Goal: Feedback & Contribution: Submit feedback/report problem

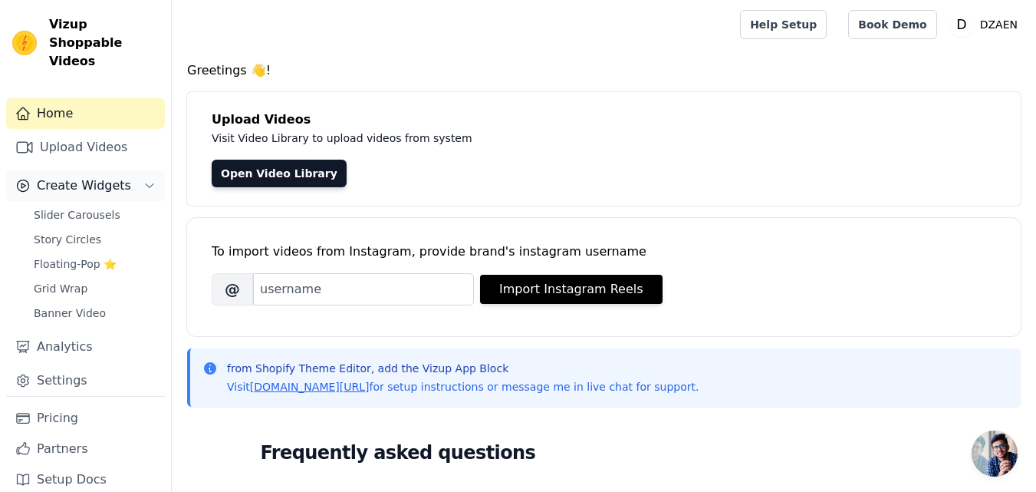
click at [153, 179] on icon "Sidebar" at bounding box center [149, 185] width 12 height 12
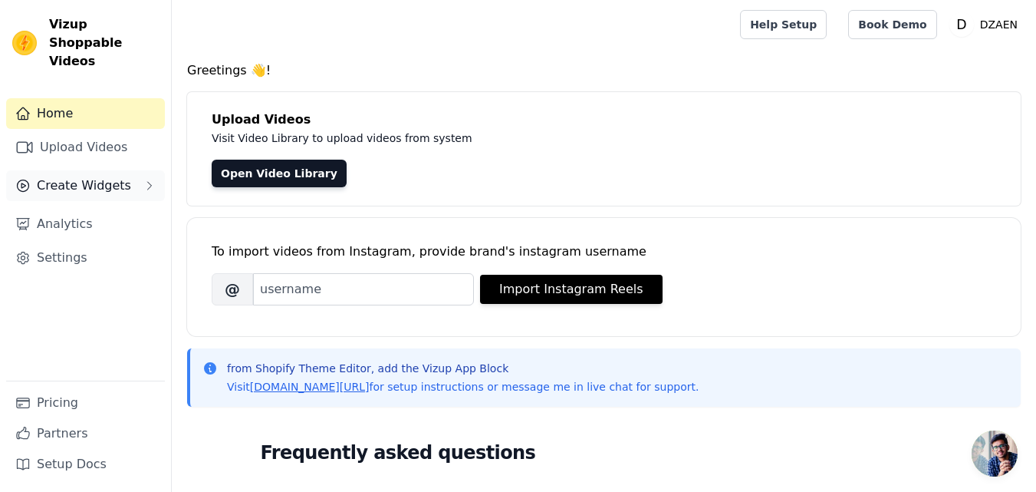
click at [138, 170] on button "Create Widgets" at bounding box center [85, 185] width 159 height 31
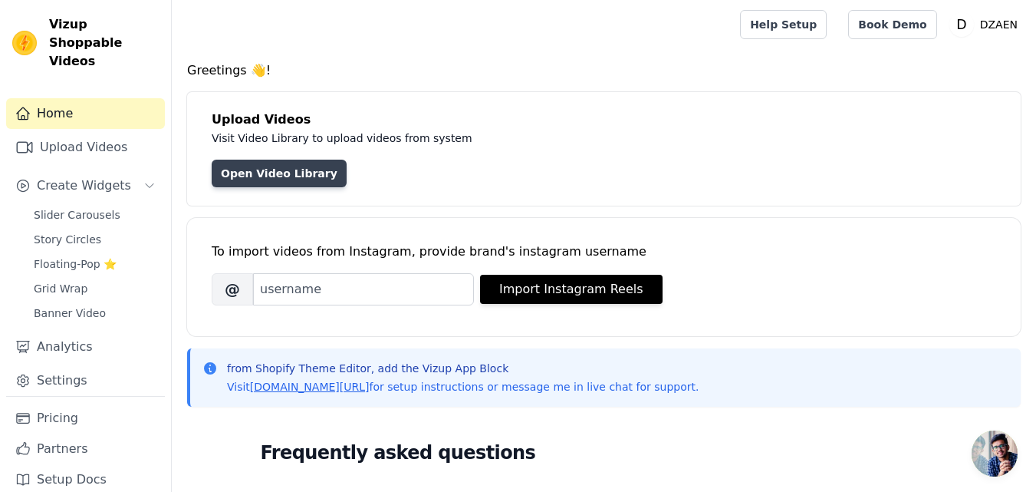
scroll to position [153, 0]
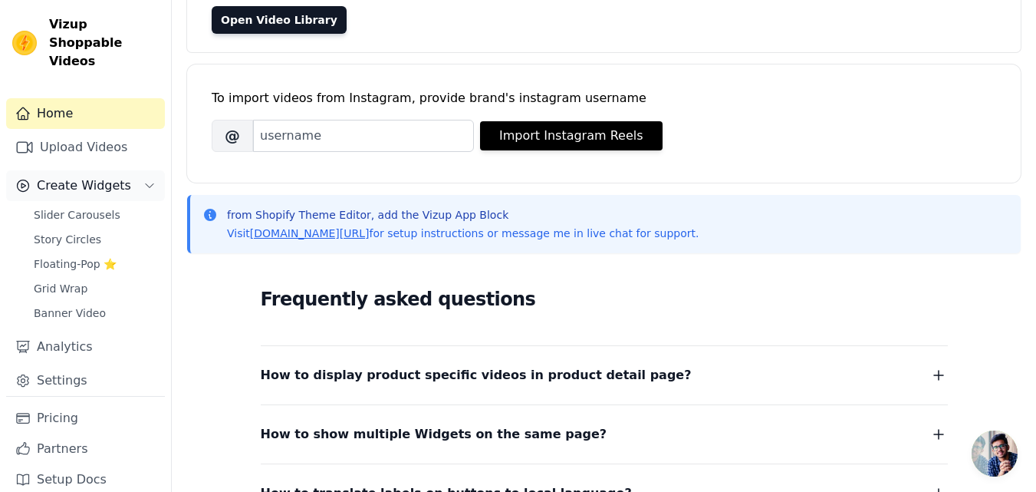
click at [62, 176] on span "Create Widgets" at bounding box center [84, 185] width 94 height 18
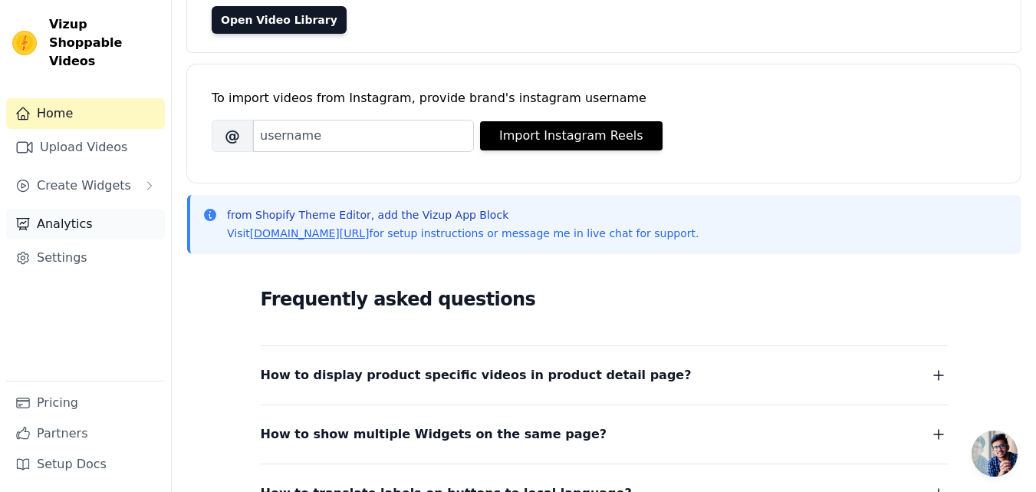
click at [51, 209] on link "Analytics" at bounding box center [85, 224] width 159 height 31
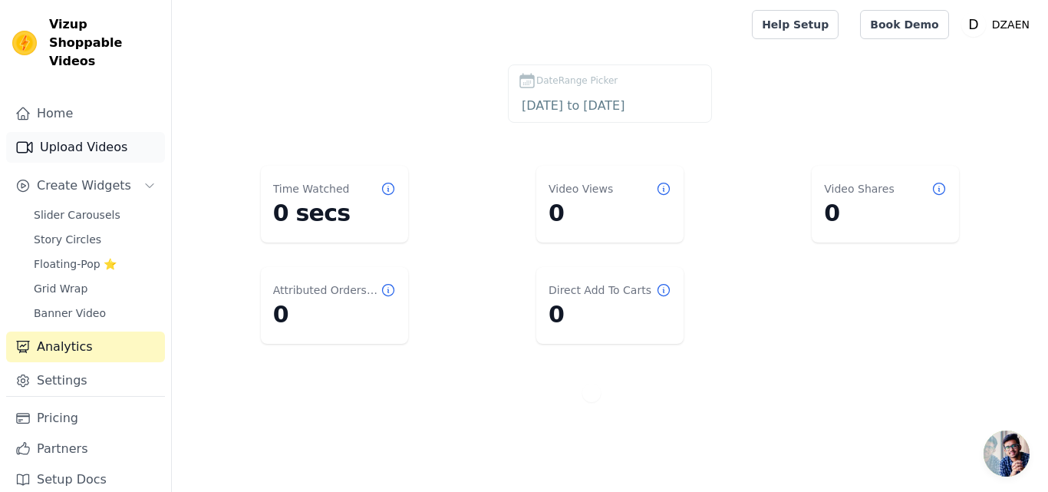
click at [102, 137] on link "Upload Videos" at bounding box center [85, 147] width 159 height 31
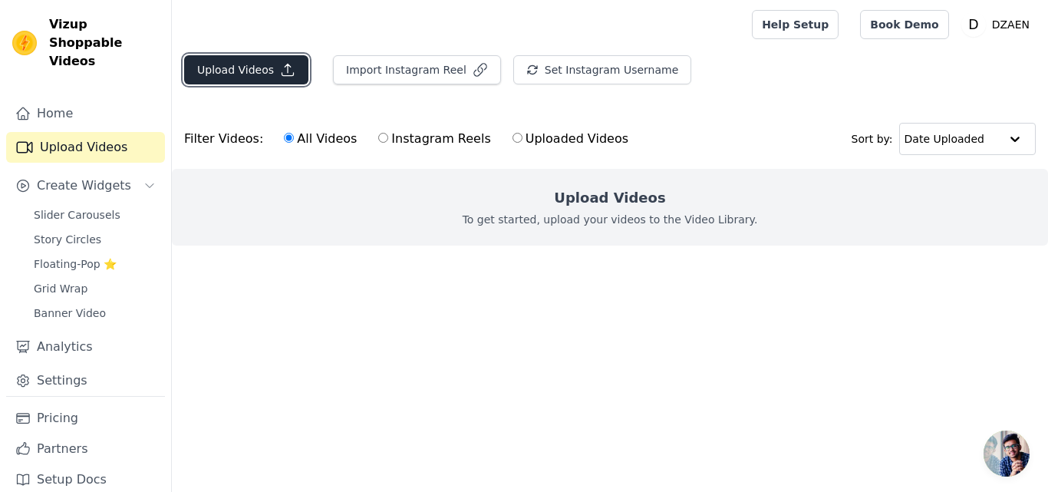
click at [280, 58] on button "Upload Videos" at bounding box center [246, 69] width 124 height 29
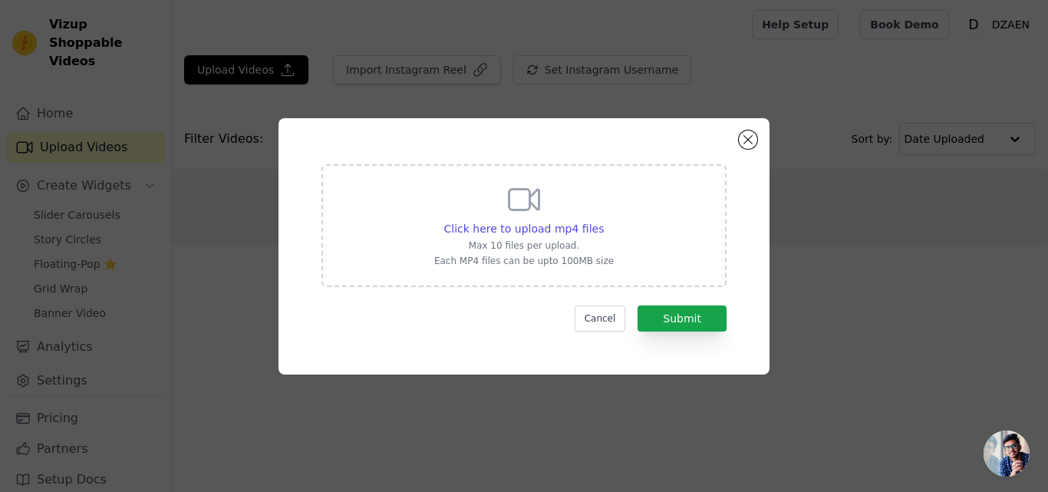
click at [858, 238] on div "Click here to upload mp4 files Max 10 files per upload. Each MP4 files can be u…" at bounding box center [524, 246] width 999 height 305
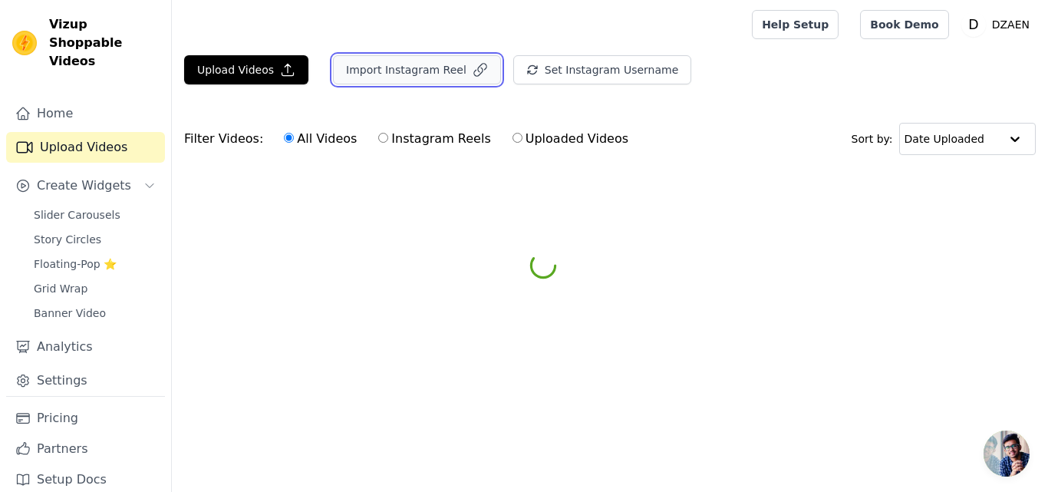
click at [429, 69] on button "Import Instagram Reel" at bounding box center [417, 69] width 168 height 29
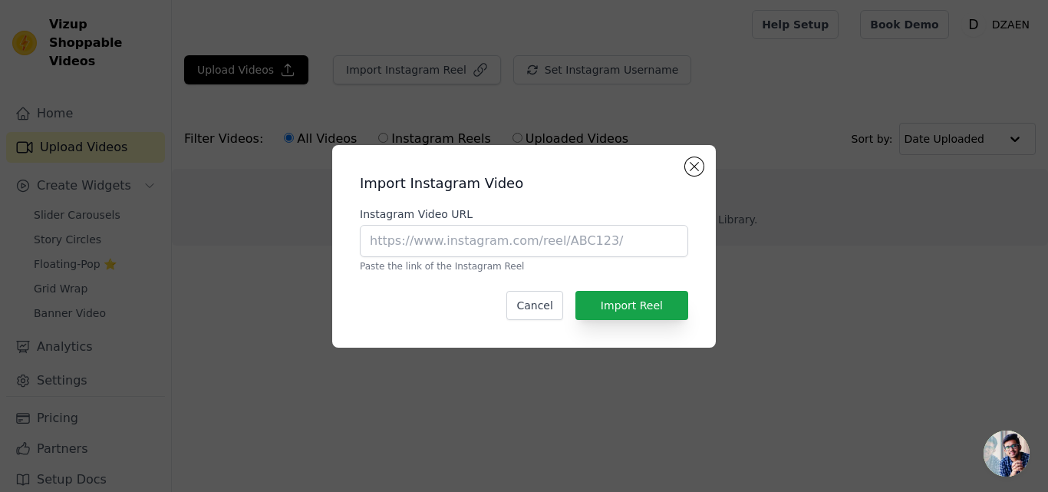
click at [752, 219] on div "Import Instagram Video Instagram Video URL Paste the link of the Instagram Reel…" at bounding box center [524, 246] width 999 height 252
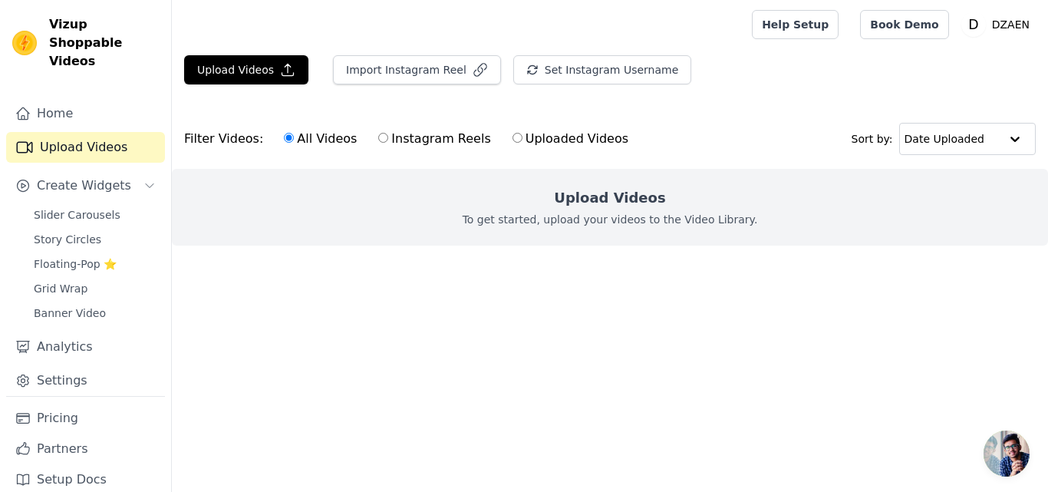
click at [308, 136] on label "All Videos" at bounding box center [320, 139] width 74 height 20
click at [294, 136] on input "All Videos" at bounding box center [289, 138] width 10 height 10
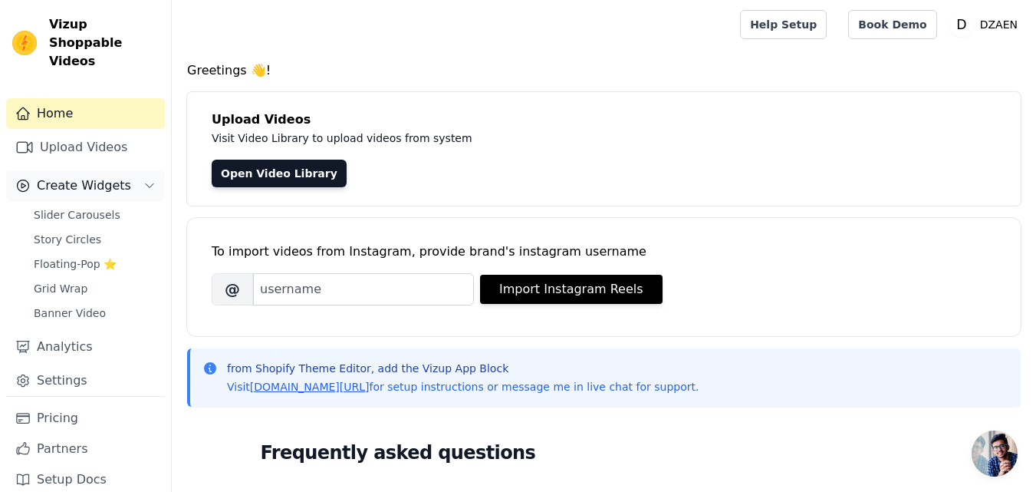
click at [114, 176] on span "Create Widgets" at bounding box center [84, 185] width 94 height 18
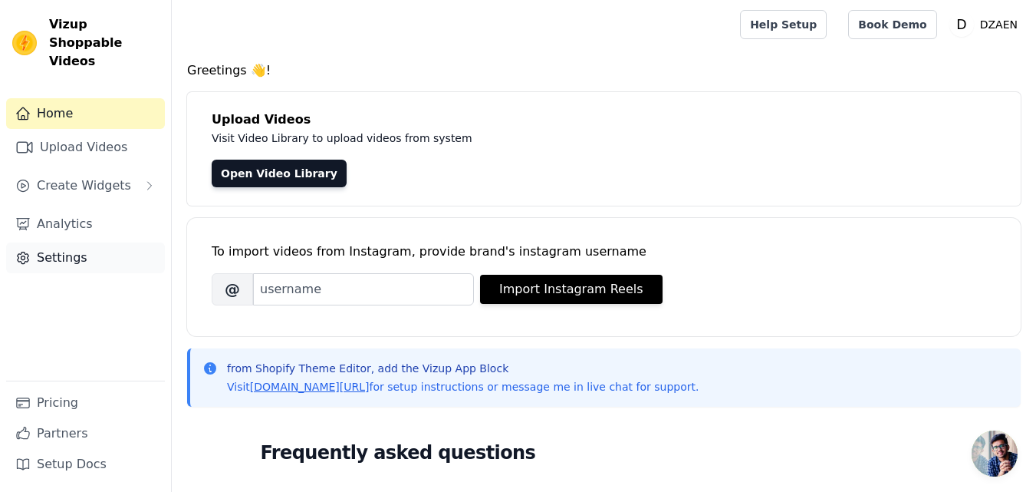
click at [57, 242] on link "Settings" at bounding box center [85, 257] width 159 height 31
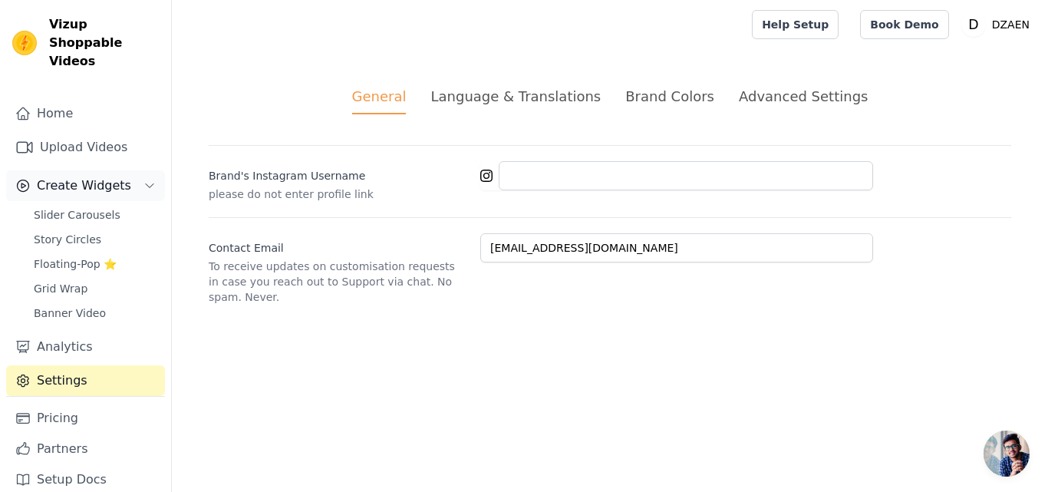
click at [83, 176] on span "Create Widgets" at bounding box center [84, 185] width 94 height 18
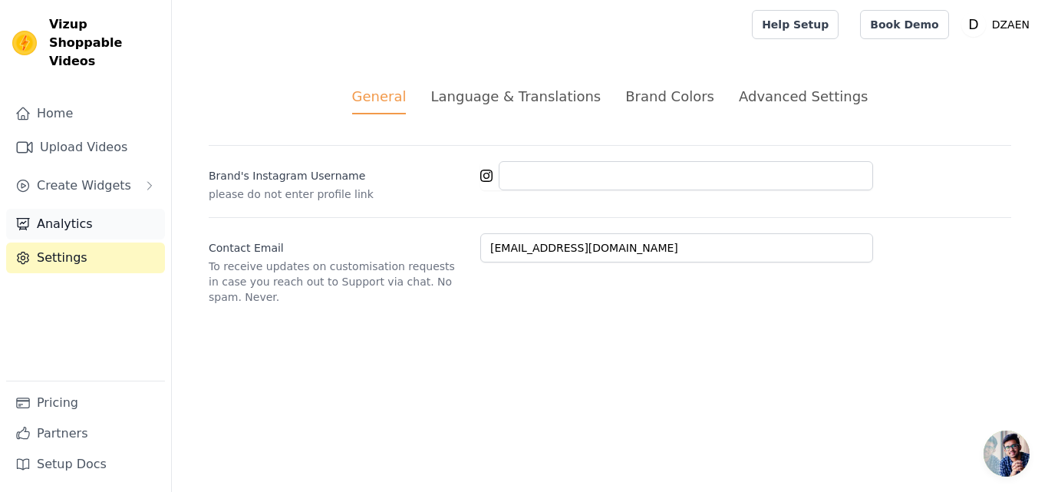
click at [60, 209] on link "Analytics" at bounding box center [85, 224] width 159 height 31
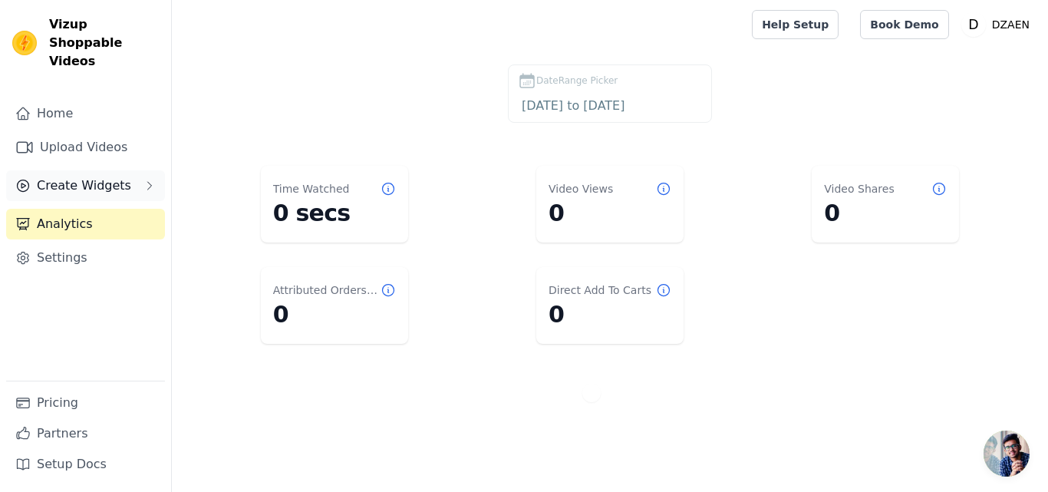
click at [74, 170] on button "Create Widgets" at bounding box center [85, 185] width 159 height 31
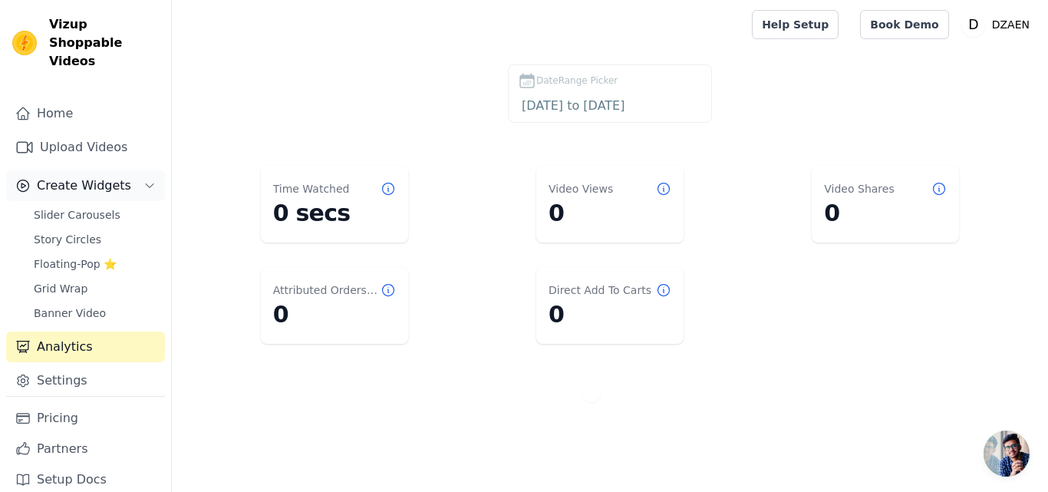
click at [74, 170] on button "Create Widgets" at bounding box center [85, 185] width 159 height 31
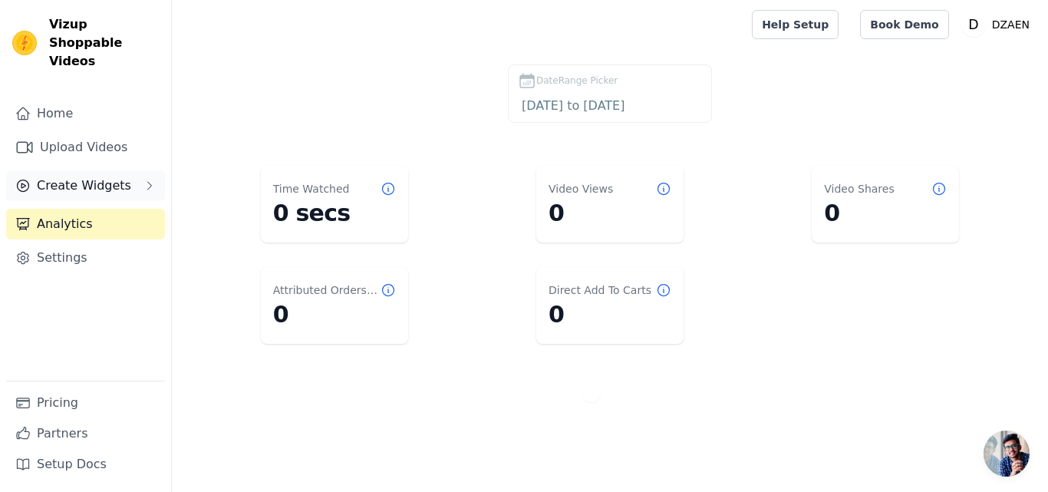
click at [74, 170] on button "Create Widgets" at bounding box center [85, 185] width 159 height 31
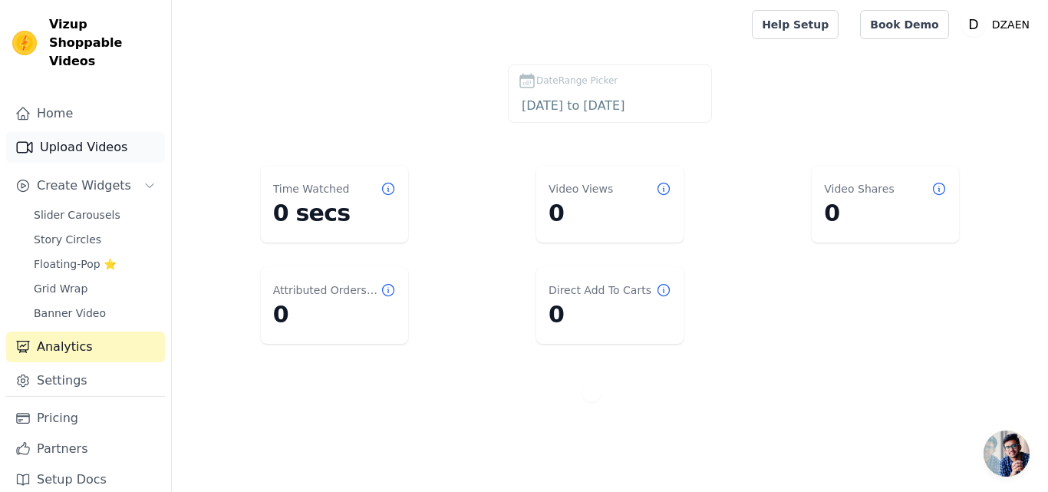
click at [80, 132] on link "Upload Videos" at bounding box center [85, 147] width 159 height 31
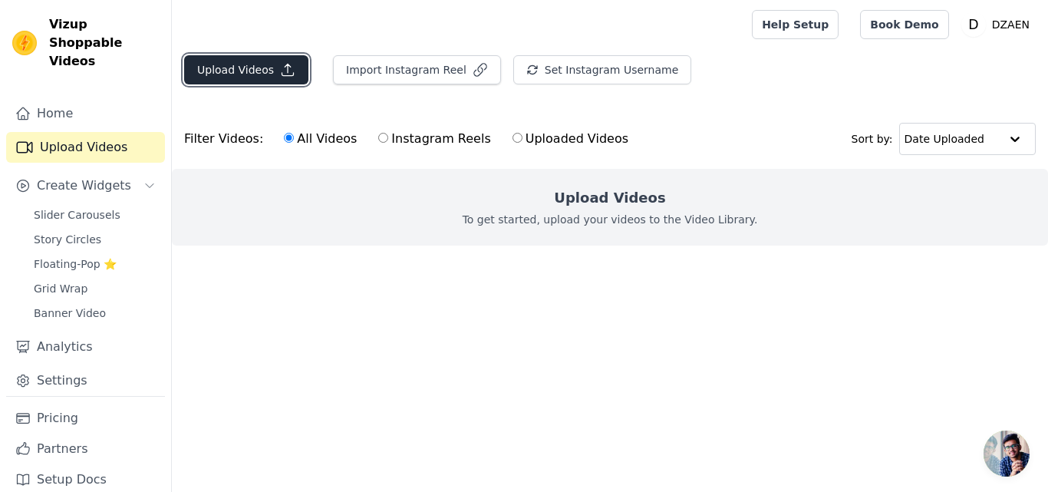
click at [287, 73] on icon "button" at bounding box center [287, 69] width 15 height 15
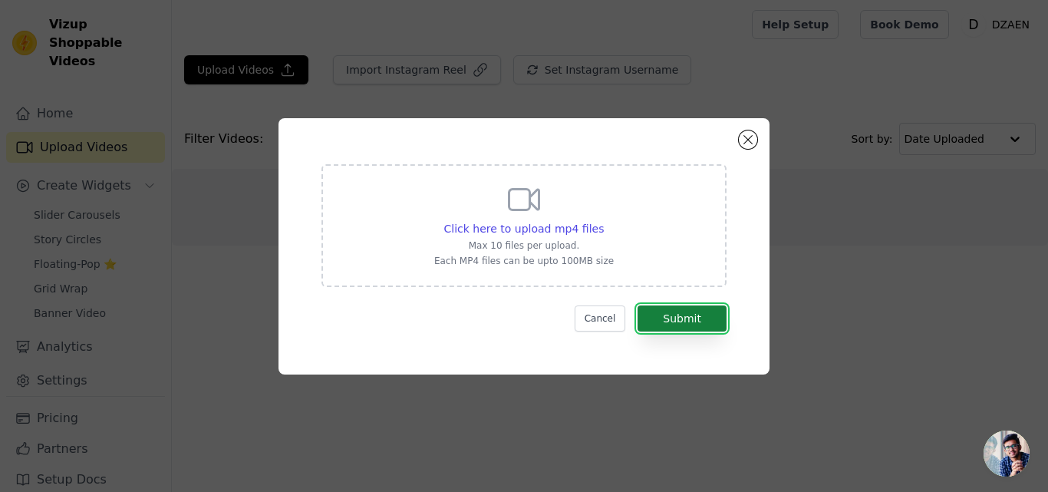
click at [702, 321] on button "Submit" at bounding box center [681, 318] width 89 height 26
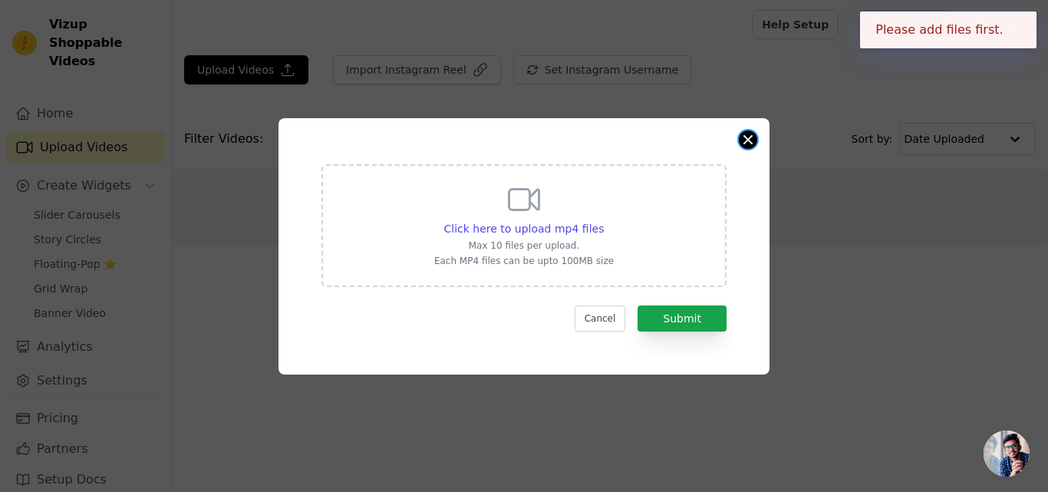
click at [746, 134] on button "Close modal" at bounding box center [748, 139] width 18 height 18
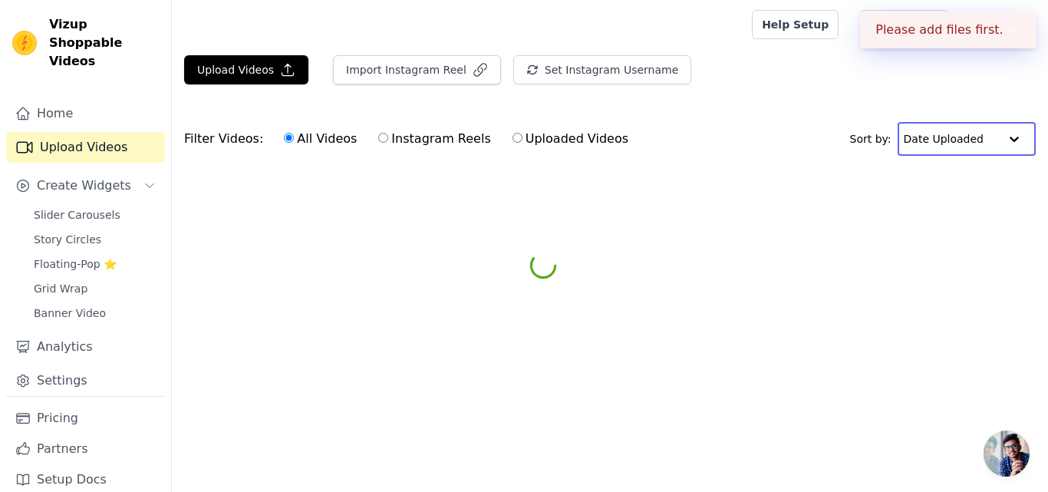
click at [983, 137] on input "text" at bounding box center [950, 138] width 95 height 31
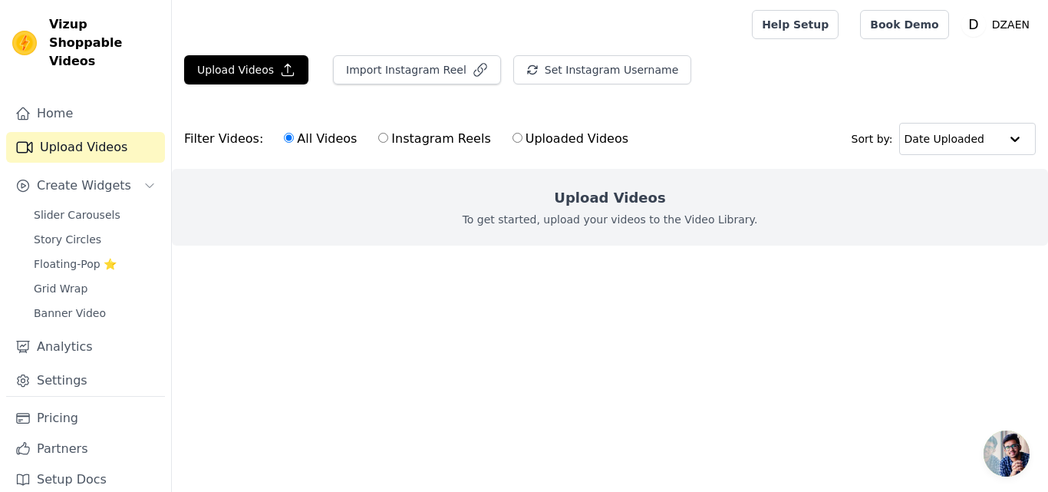
click at [726, 102] on div "Upload Videos Import Instagram Reel Set Instagram Username Import Latest IG Ree…" at bounding box center [610, 162] width 876 height 215
